Goal: Find specific page/section: Find specific page/section

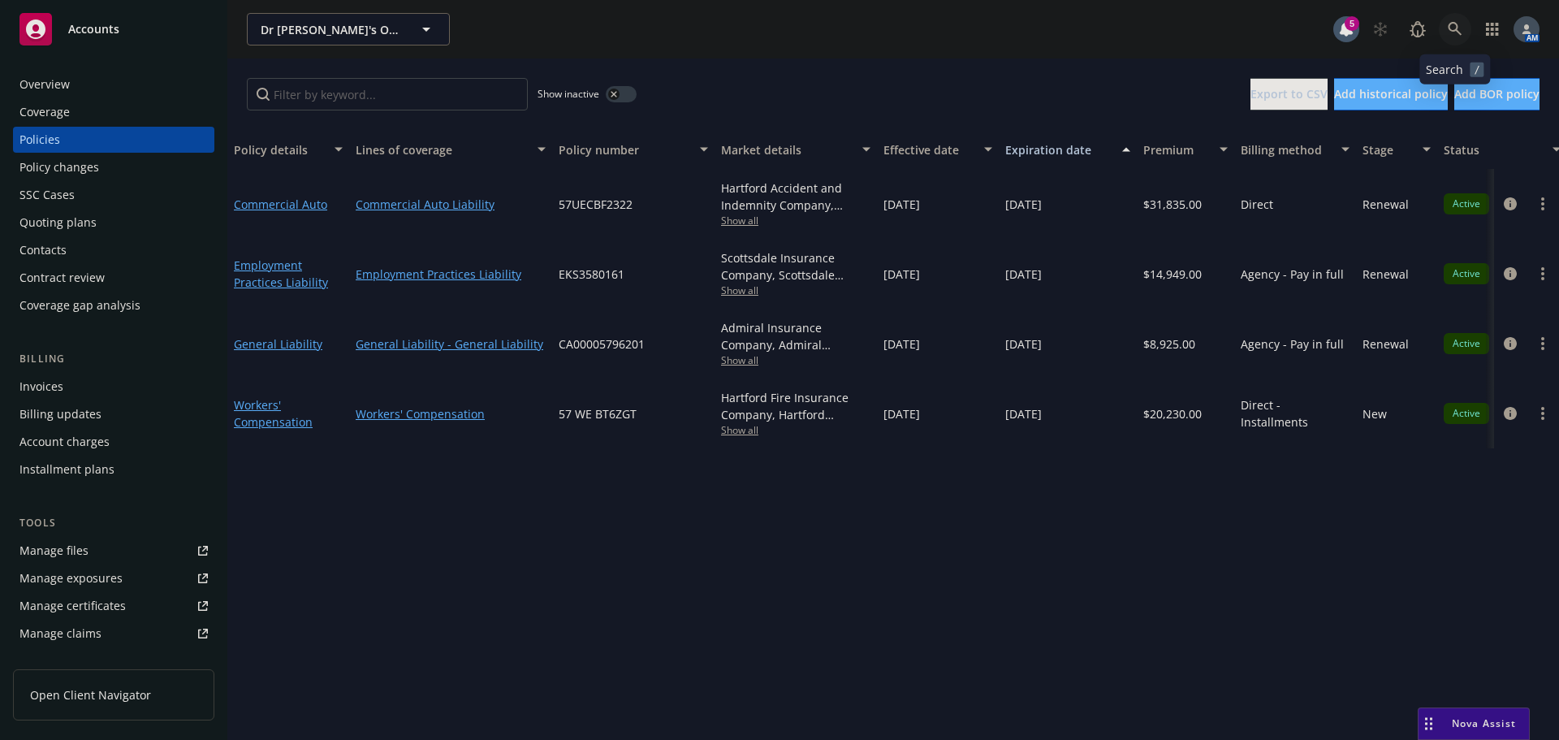
click at [1457, 28] on icon at bounding box center [1455, 29] width 14 height 14
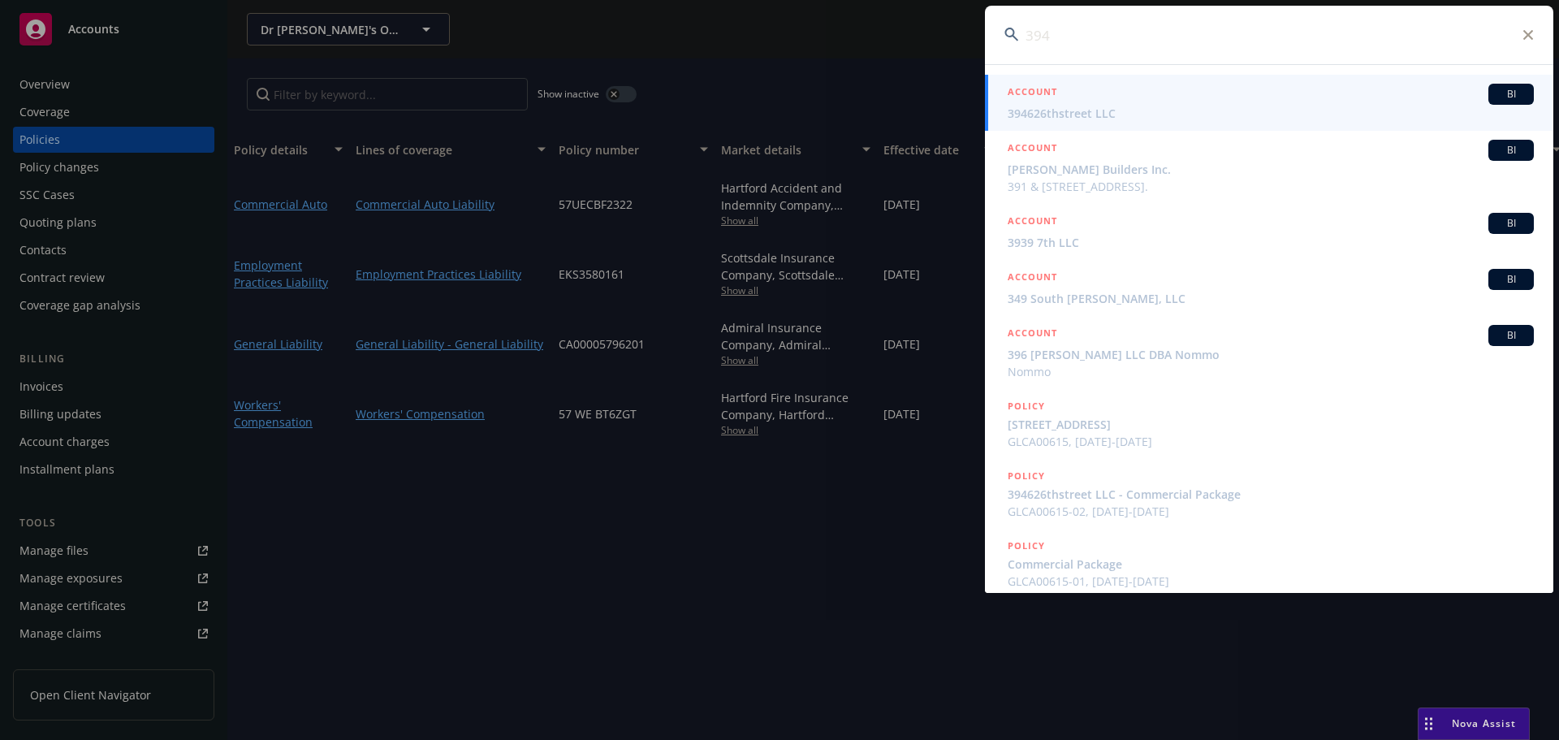
type input "394"
click at [1110, 108] on span "394626thstreet LLC" at bounding box center [1271, 113] width 526 height 17
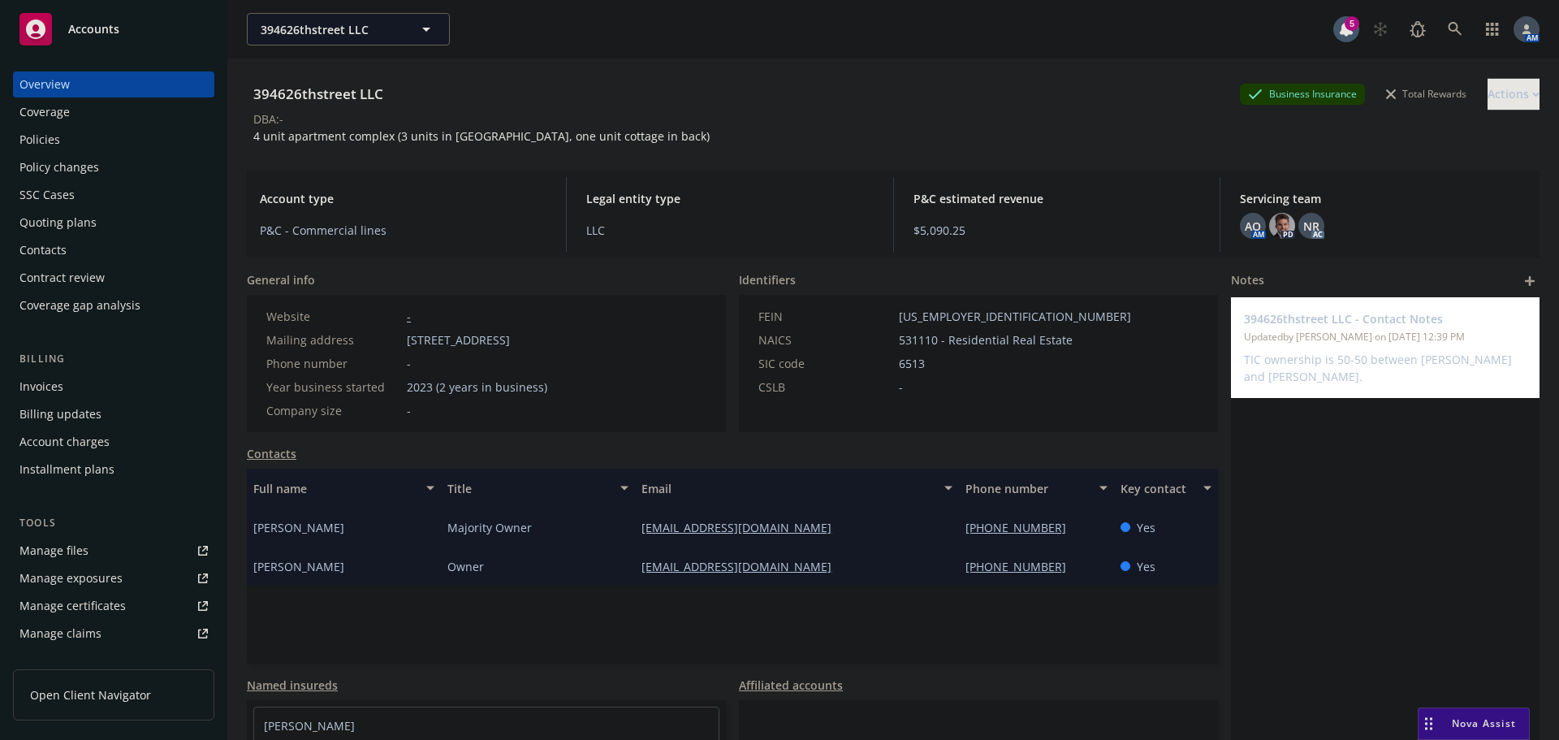
click at [70, 228] on div "Quoting plans" at bounding box center [57, 222] width 77 height 26
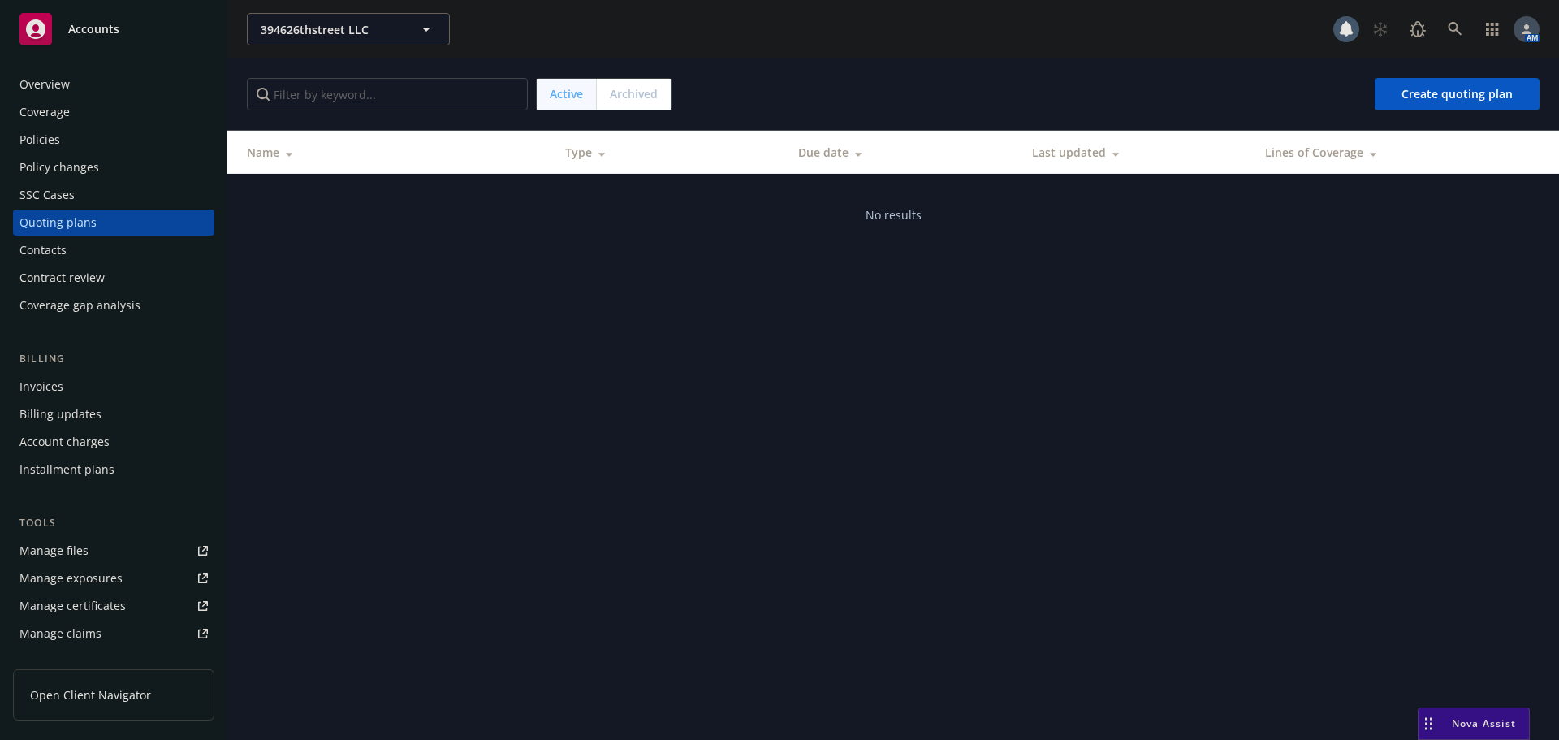
click at [651, 96] on span "Archived" at bounding box center [634, 93] width 48 height 17
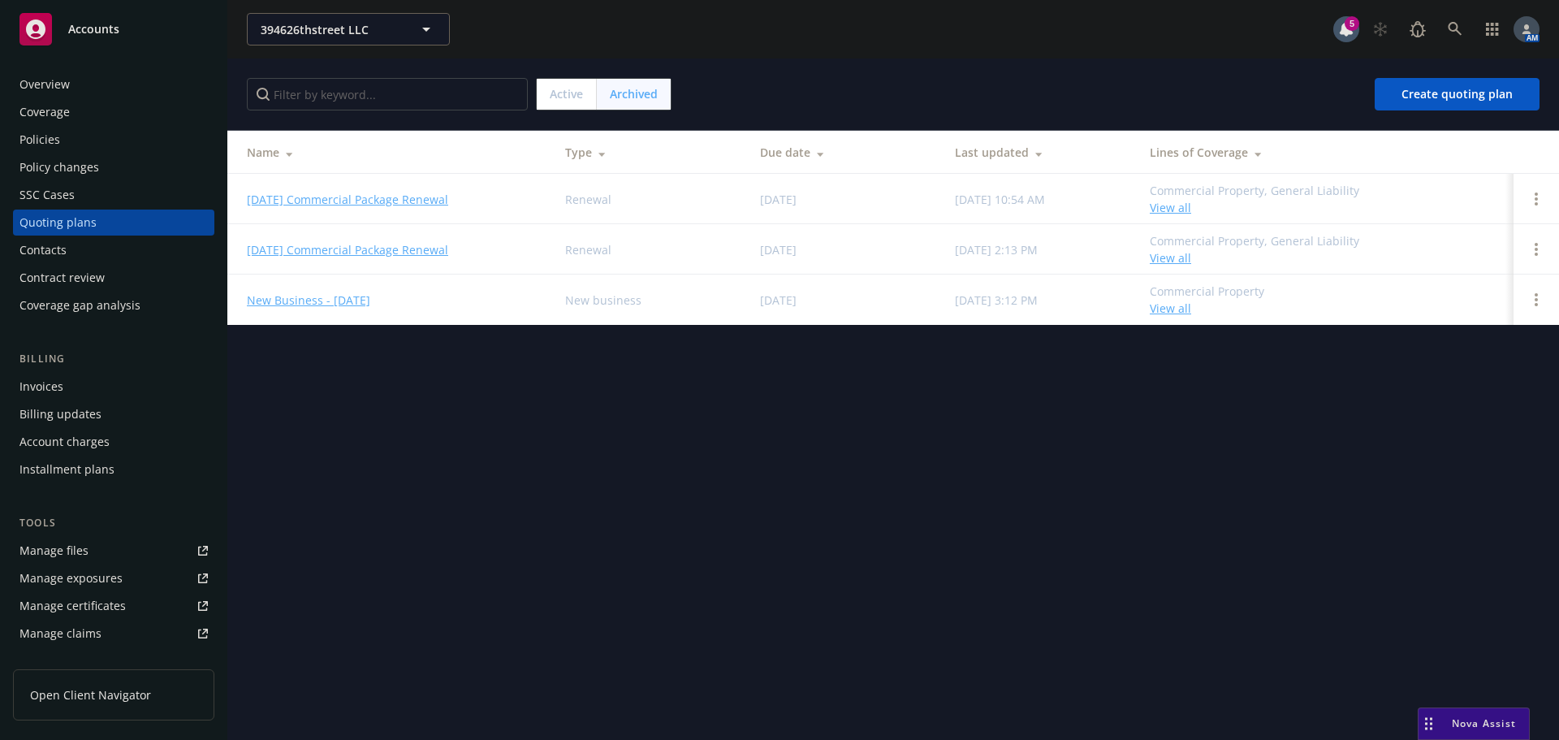
click at [334, 201] on link "[DATE] Commercial Package Renewal" at bounding box center [347, 199] width 201 height 17
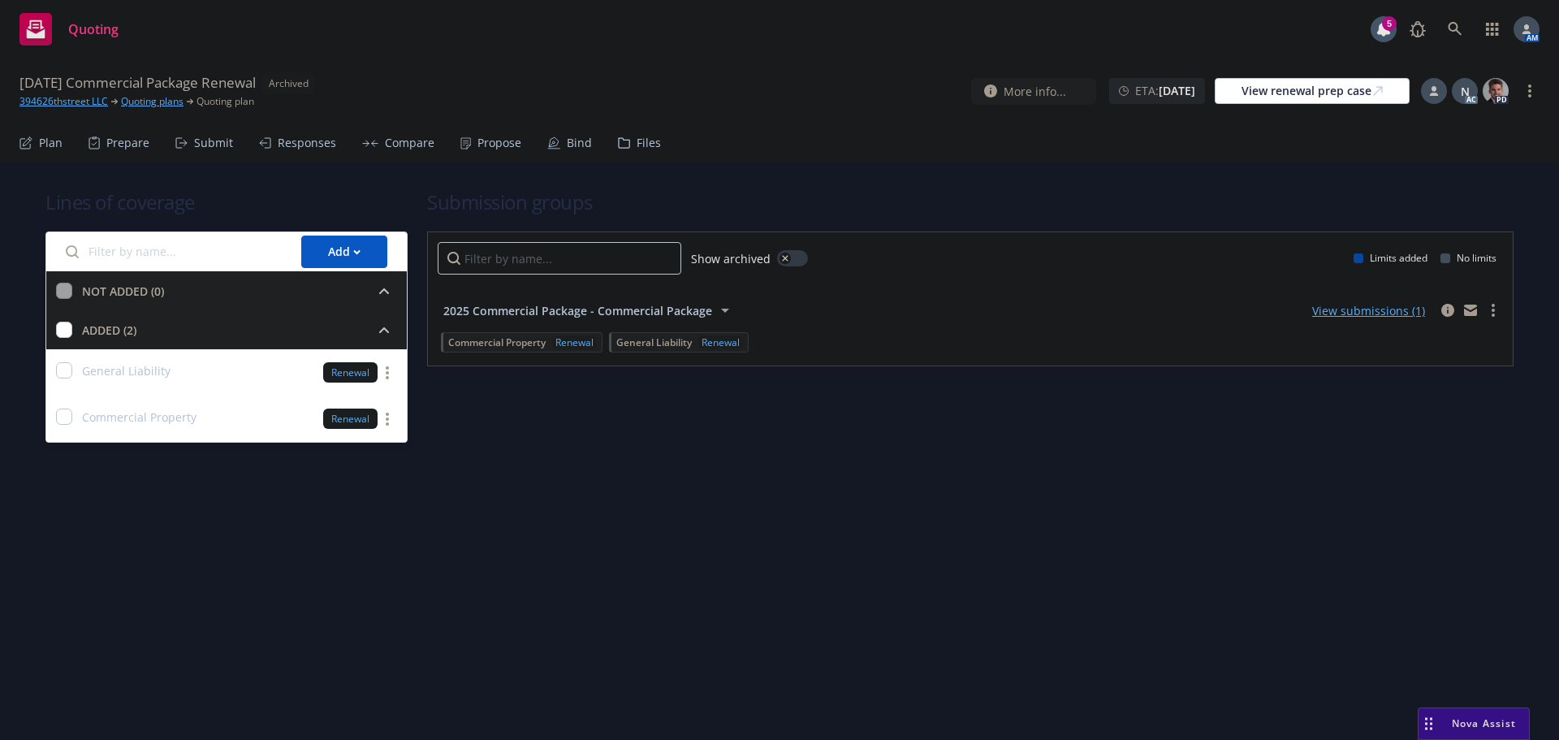
click at [477, 149] on div "Propose" at bounding box center [499, 142] width 44 height 13
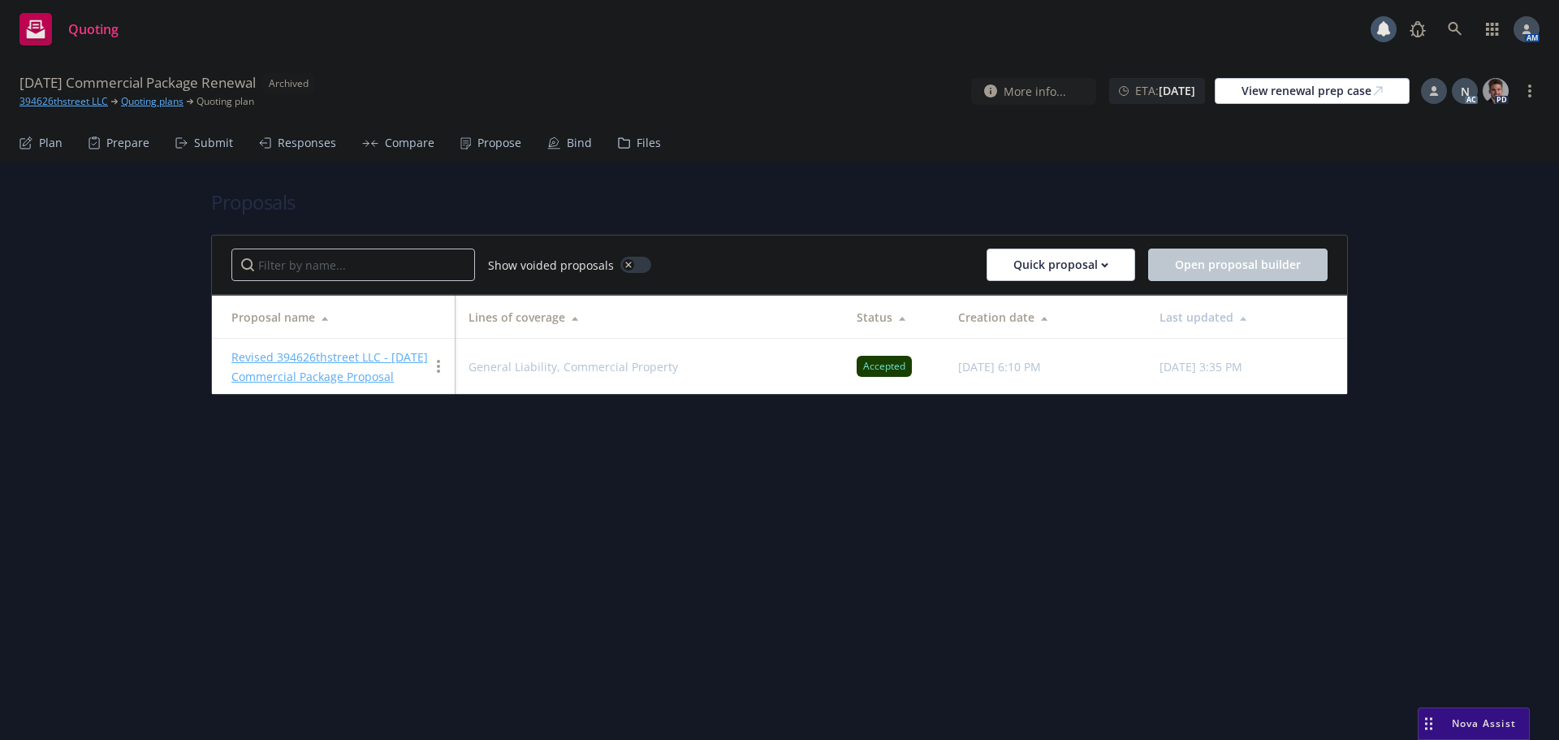
click at [317, 349] on link "Revised 394626thstreet LLC - [DATE] Commercial Package Proposal" at bounding box center [329, 366] width 196 height 35
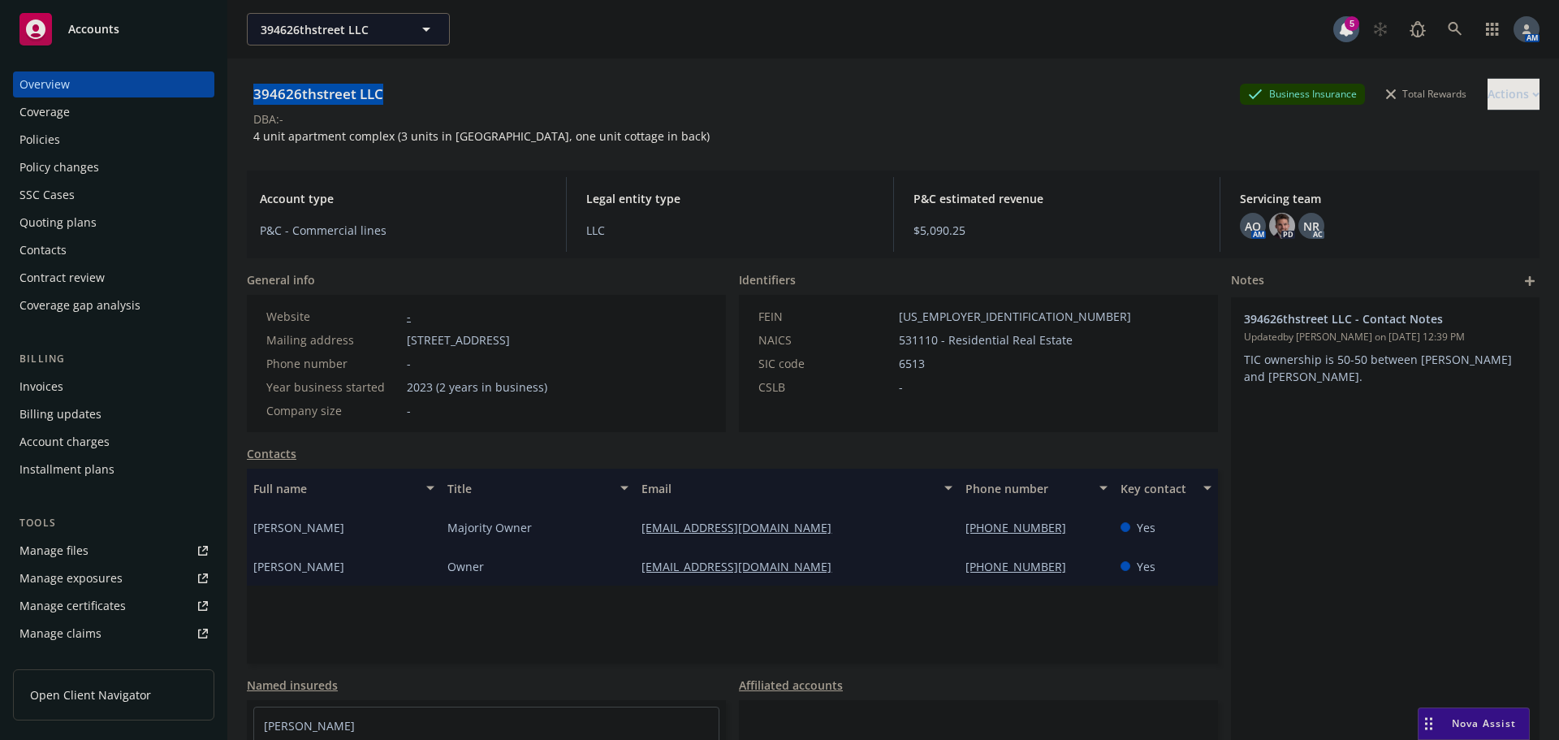
drag, startPoint x: 391, startPoint y: 99, endPoint x: 255, endPoint y: 96, distance: 136.4
click at [255, 96] on div "394626thstreet LLC Business Insurance Total Rewards Actions" at bounding box center [893, 94] width 1293 height 32
copy div "394626thstreet LLC"
click at [1449, 32] on icon at bounding box center [1455, 29] width 15 height 15
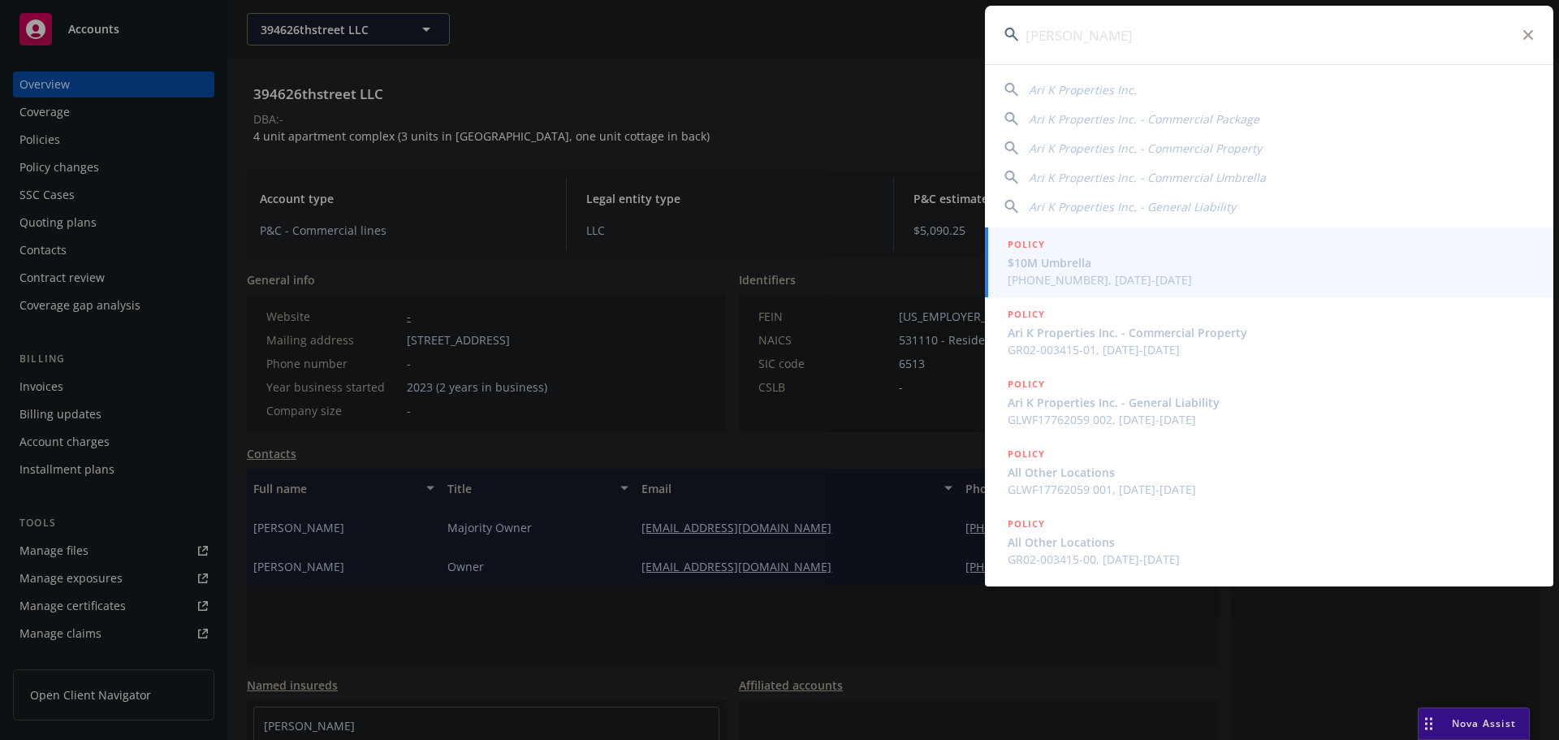
click at [1085, 84] on span "Ari K Properties Inc." at bounding box center [1083, 89] width 108 height 15
type input "Ari K Properties Inc."
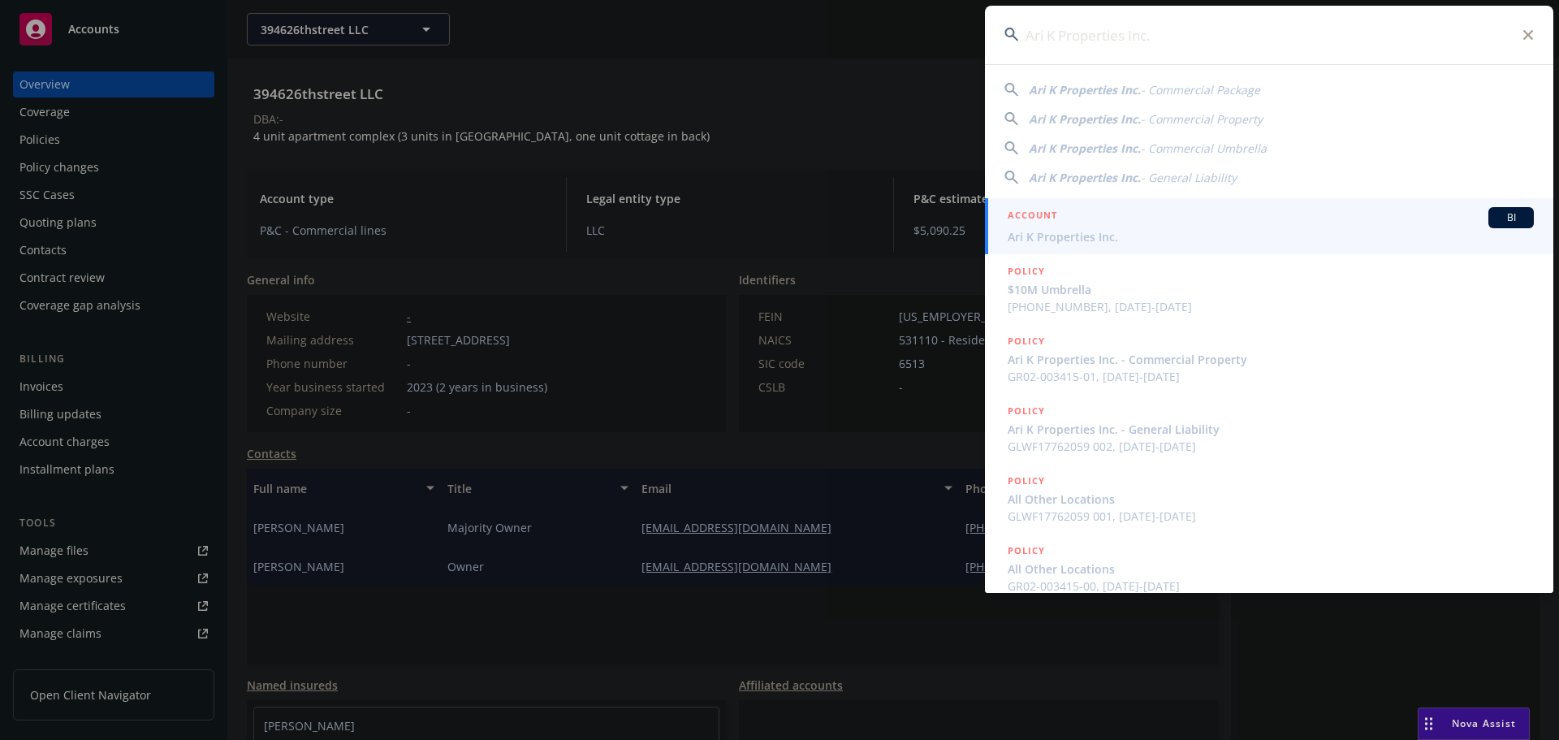
click at [1090, 227] on div "ACCOUNT BI" at bounding box center [1271, 217] width 526 height 21
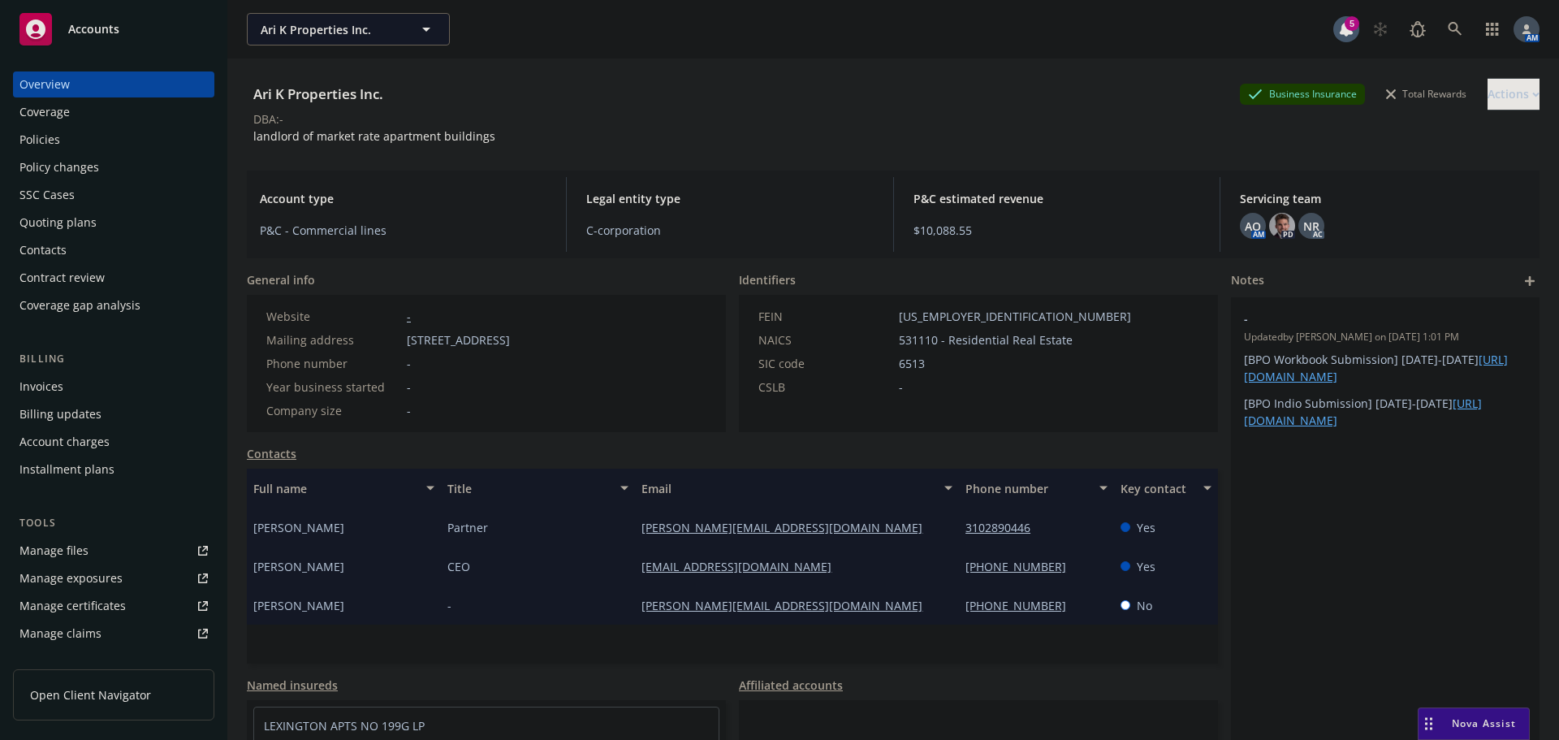
click at [60, 149] on div "Policies" at bounding box center [113, 140] width 188 height 26
